Goal: Information Seeking & Learning: Learn about a topic

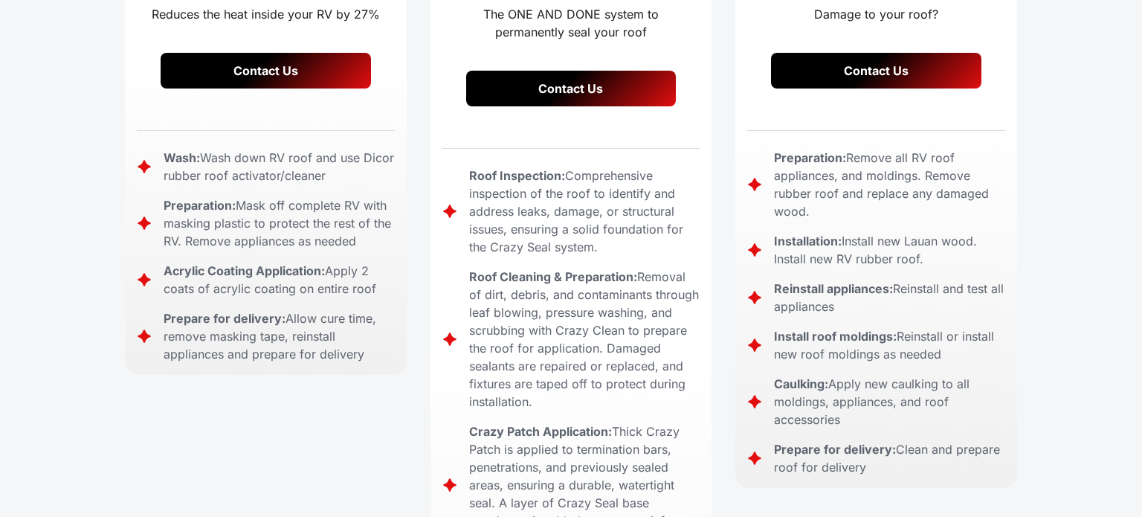
scroll to position [611, 0]
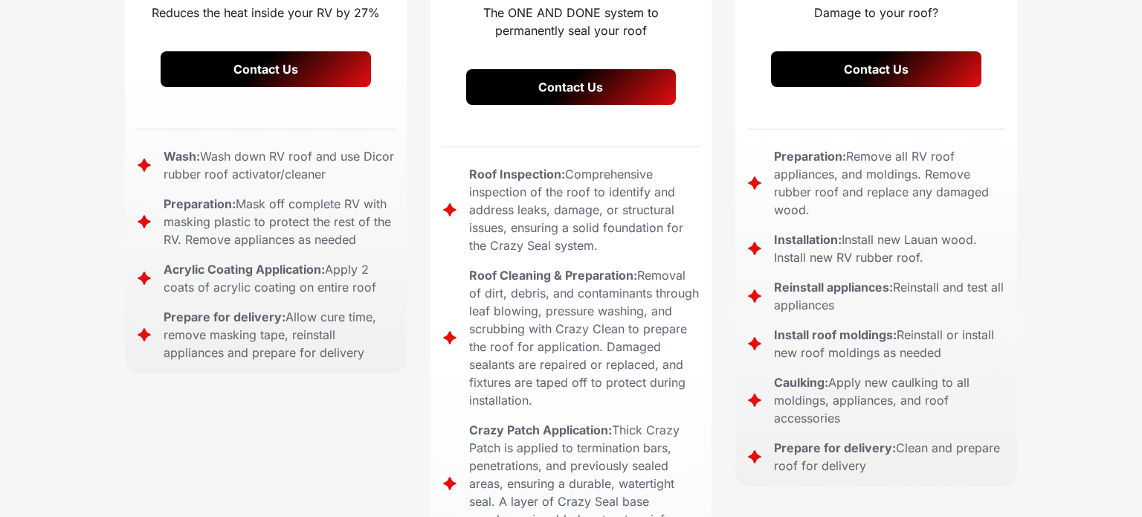
click at [488, 165] on div "Roof Inspection: Comprehensive inspection of the roof to identify and address l…" at bounding box center [584, 209] width 231 height 89
drag, startPoint x: 488, startPoint y: 86, endPoint x: 498, endPoint y: 83, distance: 9.9
click at [488, 165] on div "Roof Inspection: Comprehensive inspection of the roof to identify and address l…" at bounding box center [584, 209] width 231 height 89
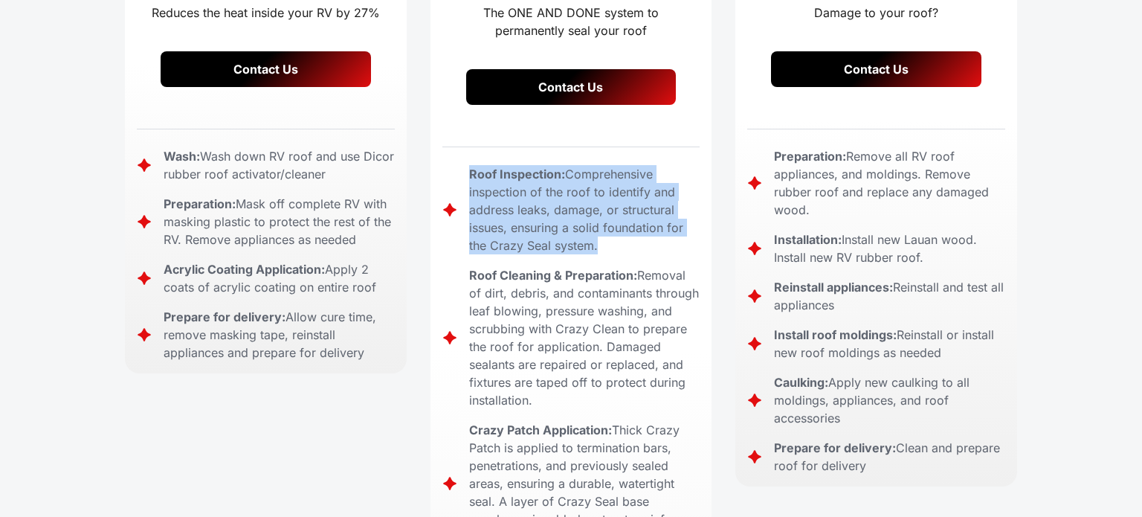
drag, startPoint x: 498, startPoint y: 83, endPoint x: 550, endPoint y: 76, distance: 52.6
click at [550, 165] on div "Roof Inspection: Comprehensive inspection of the roof to identify and address l…" at bounding box center [584, 209] width 231 height 89
click at [548, 167] on strong "Roof Inspection:" at bounding box center [517, 174] width 96 height 15
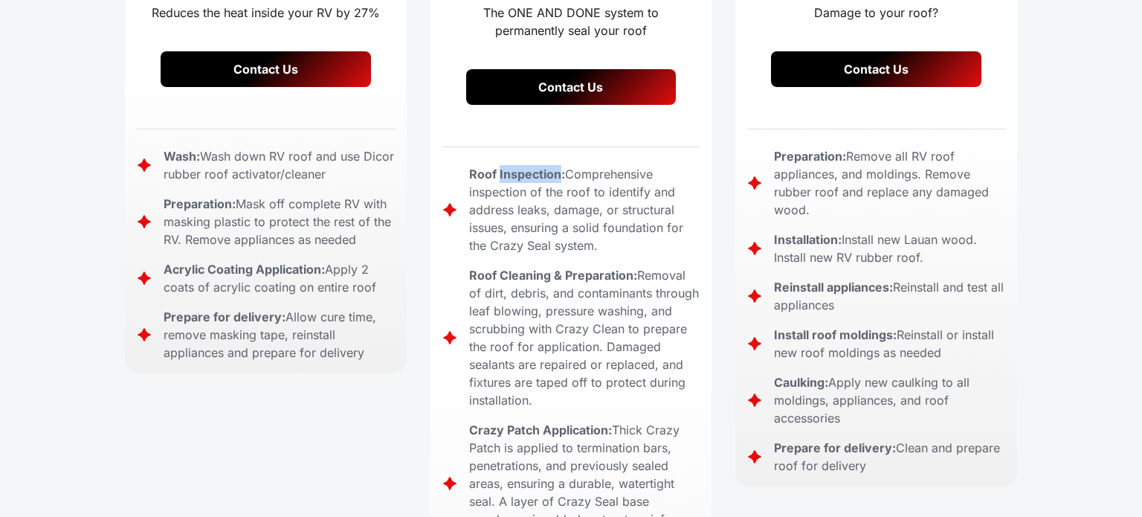
click at [548, 167] on strong "Roof Inspection:" at bounding box center [517, 174] width 96 height 15
drag, startPoint x: 548, startPoint y: 74, endPoint x: 478, endPoint y: 62, distance: 70.8
click at [478, 62] on div "Crazy Seal ™ Roofing System The ONE AND DONE system to permanently seal your ro…" at bounding box center [572, 351] width 282 height 1188
click at [653, 266] on div "Roof Cleaning & Preparation: Removal of dirt, debris, and contaminants through …" at bounding box center [584, 337] width 231 height 143
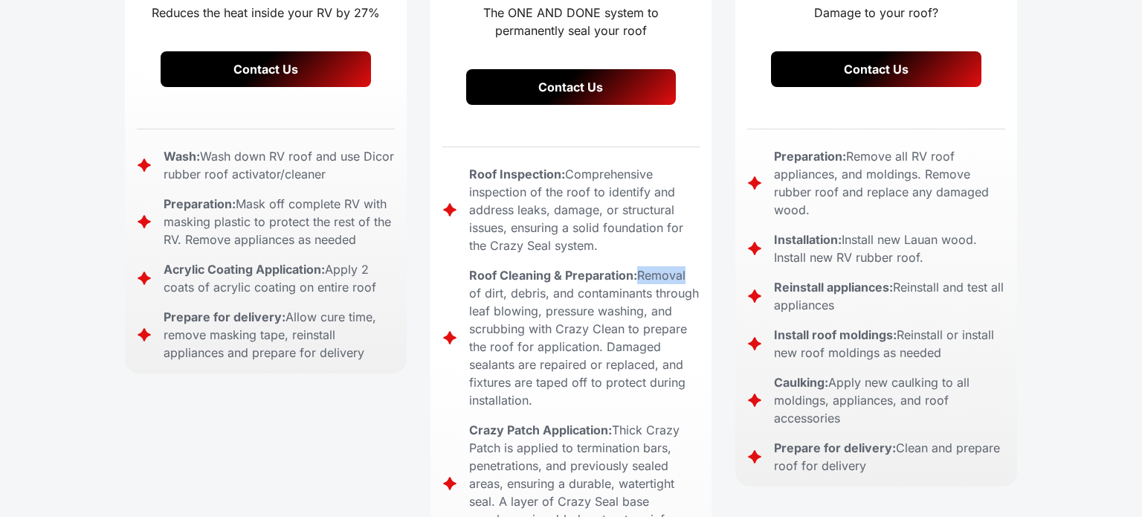
click at [653, 266] on div "Roof Cleaning & Preparation: Removal of dirt, debris, and contaminants through …" at bounding box center [584, 337] width 231 height 143
click at [527, 268] on strong "Roof Cleaning & Preparation:" at bounding box center [553, 275] width 168 height 15
copy strong "Cleaning"
